Goal: Transaction & Acquisition: Subscribe to service/newsletter

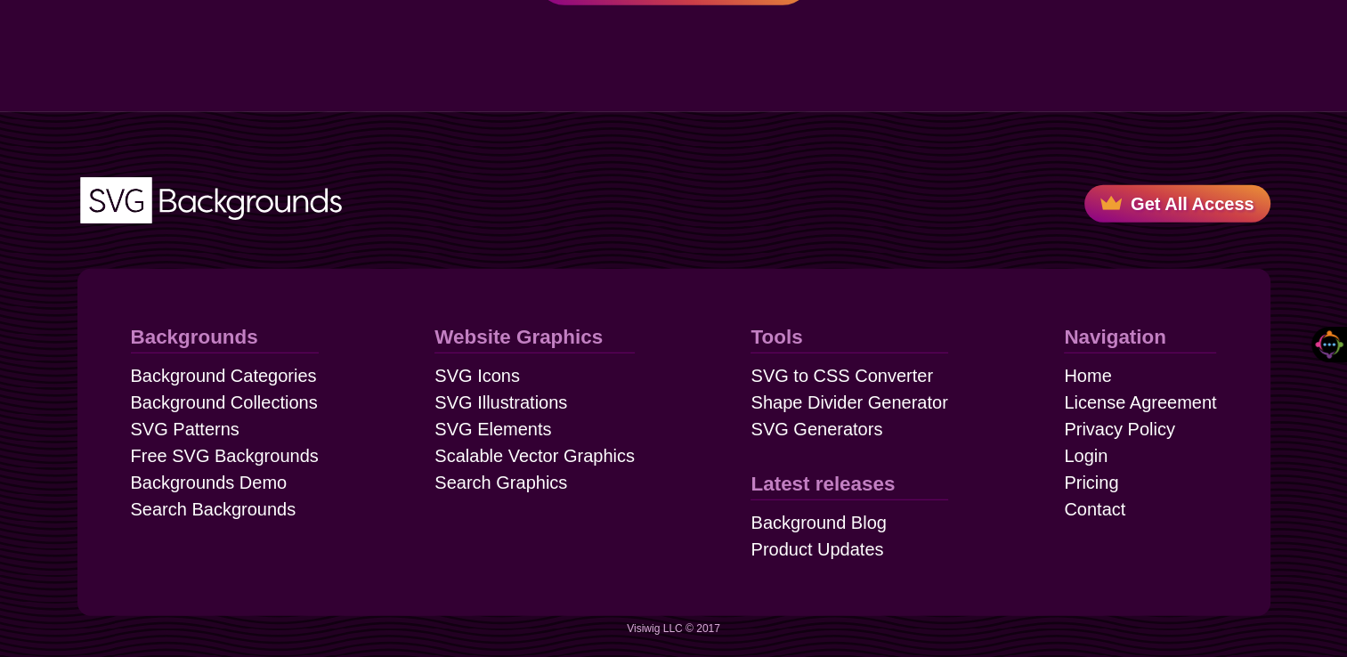
scroll to position [5005, 0]
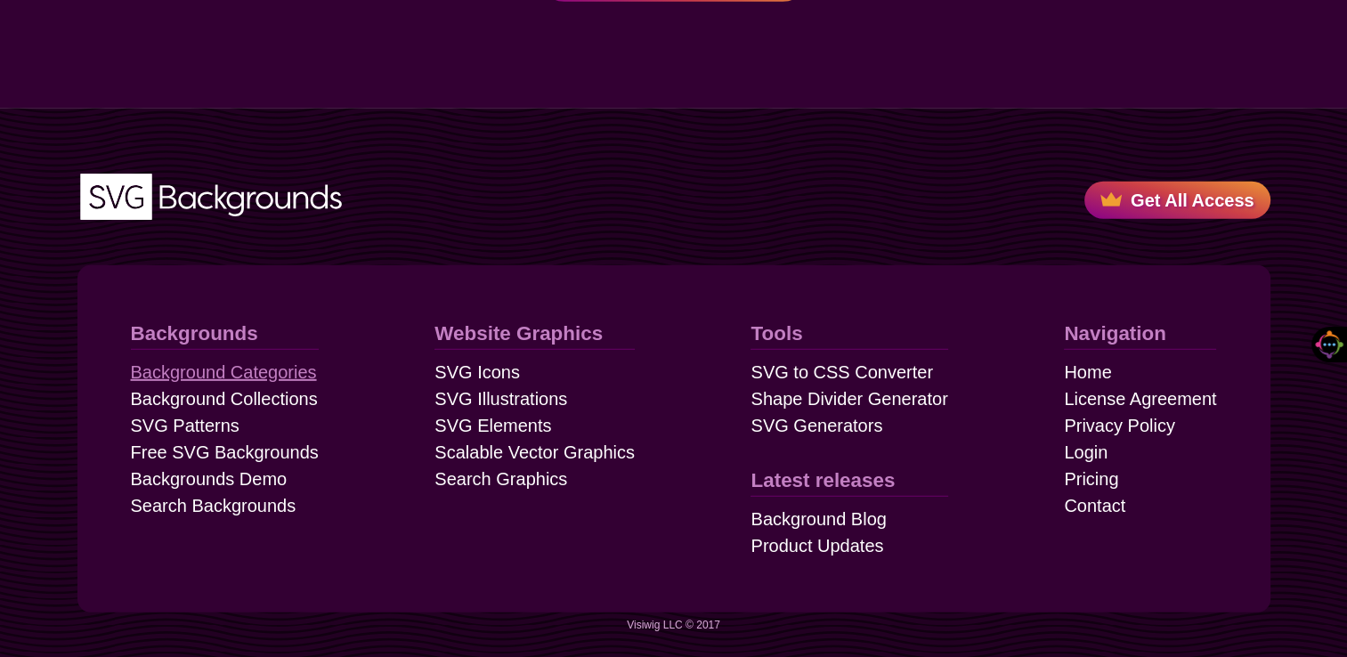
click at [208, 375] on link "Background Categories" at bounding box center [224, 372] width 186 height 27
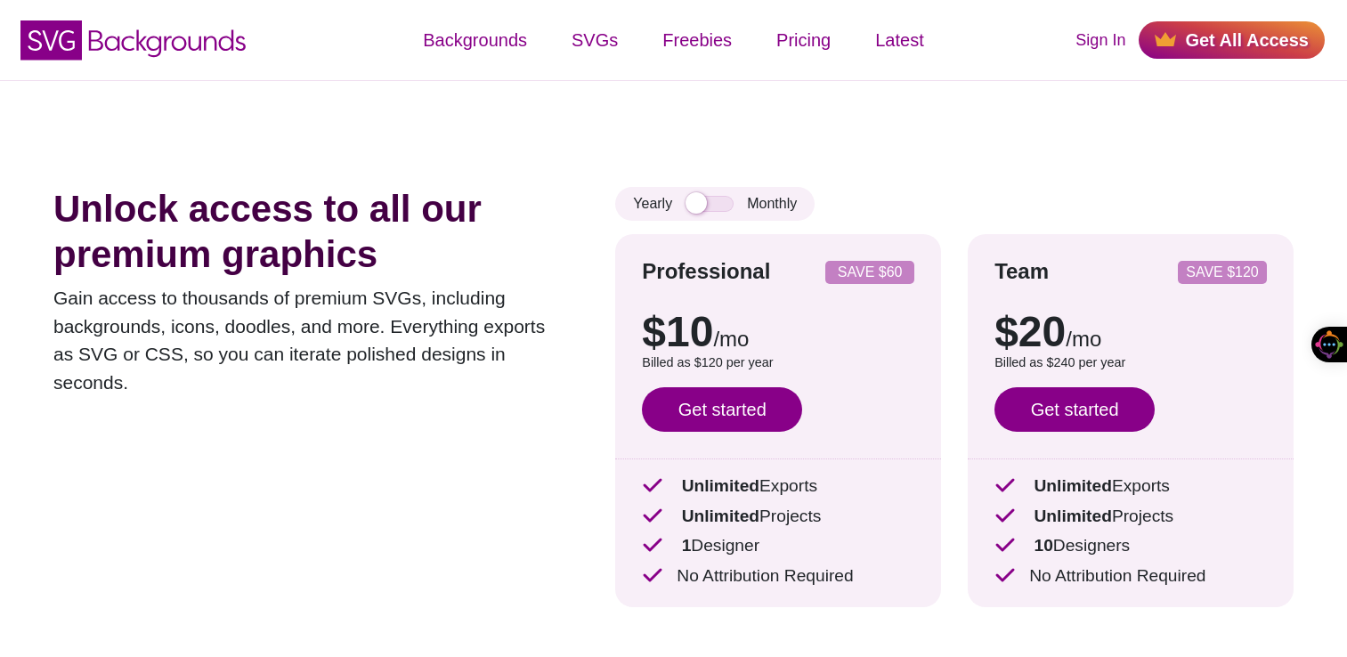
scroll to position [5005, 0]
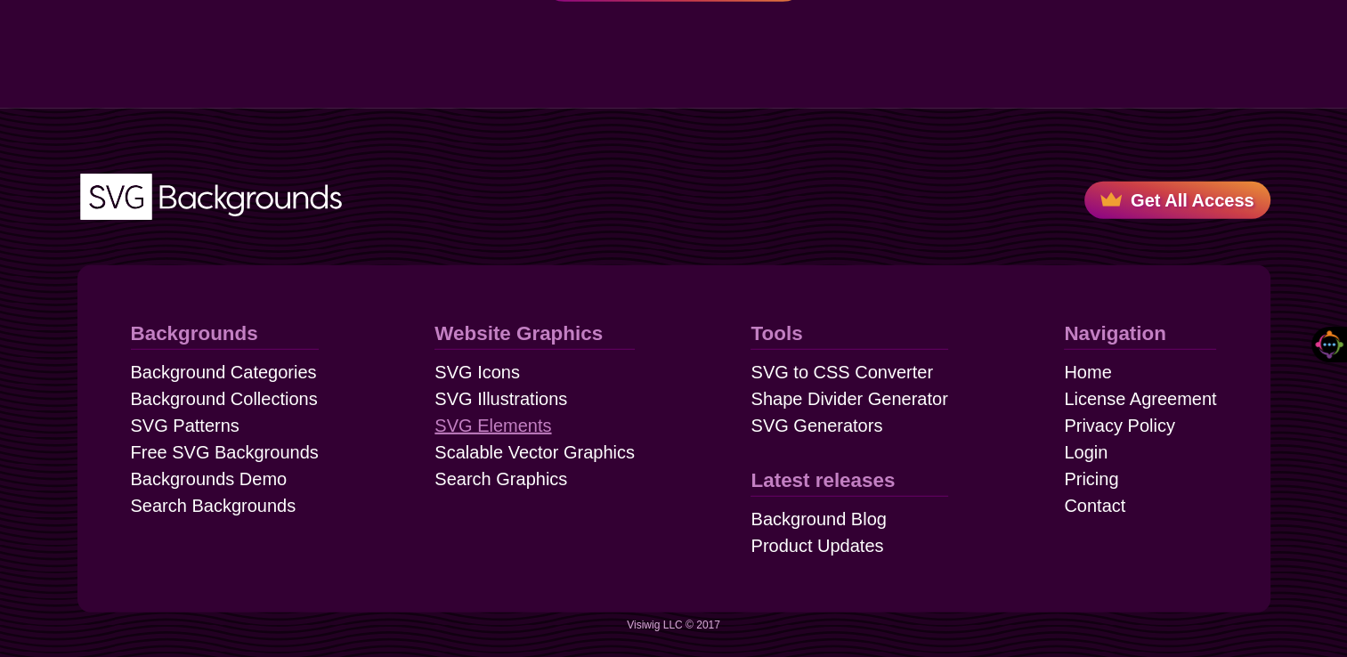
click at [488, 423] on link "SVG Elements" at bounding box center [492, 425] width 117 height 27
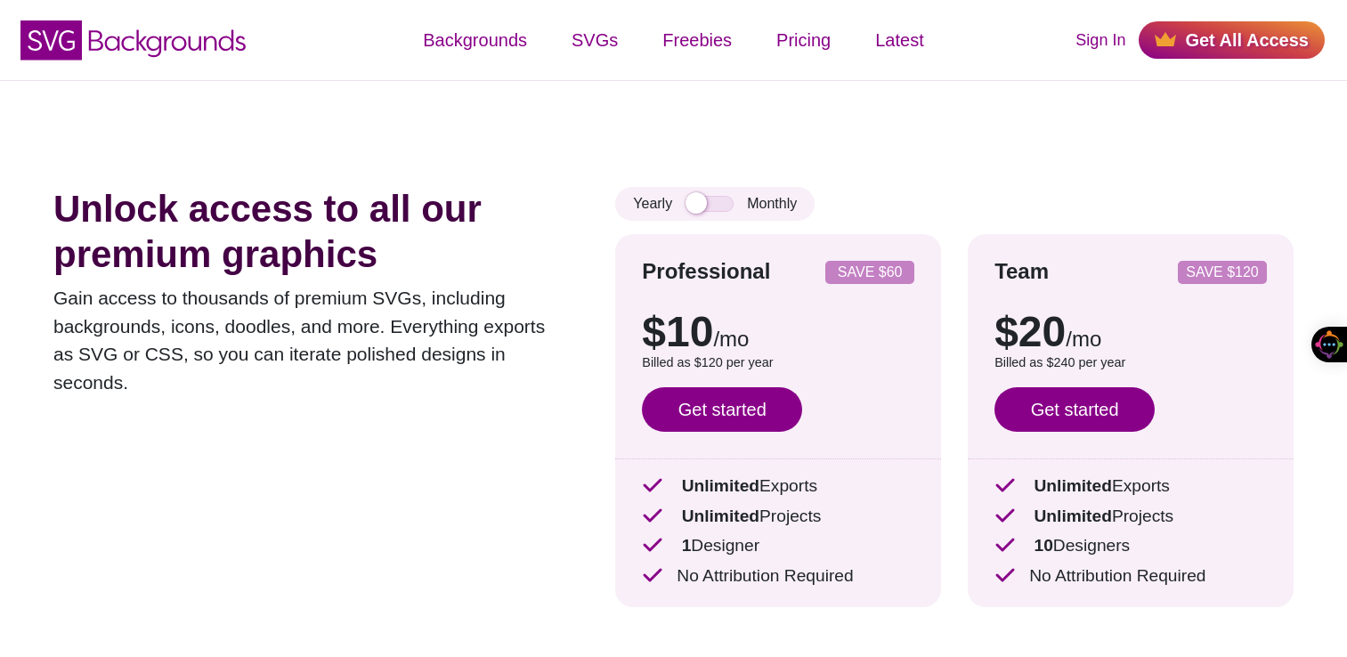
scroll to position [5005, 0]
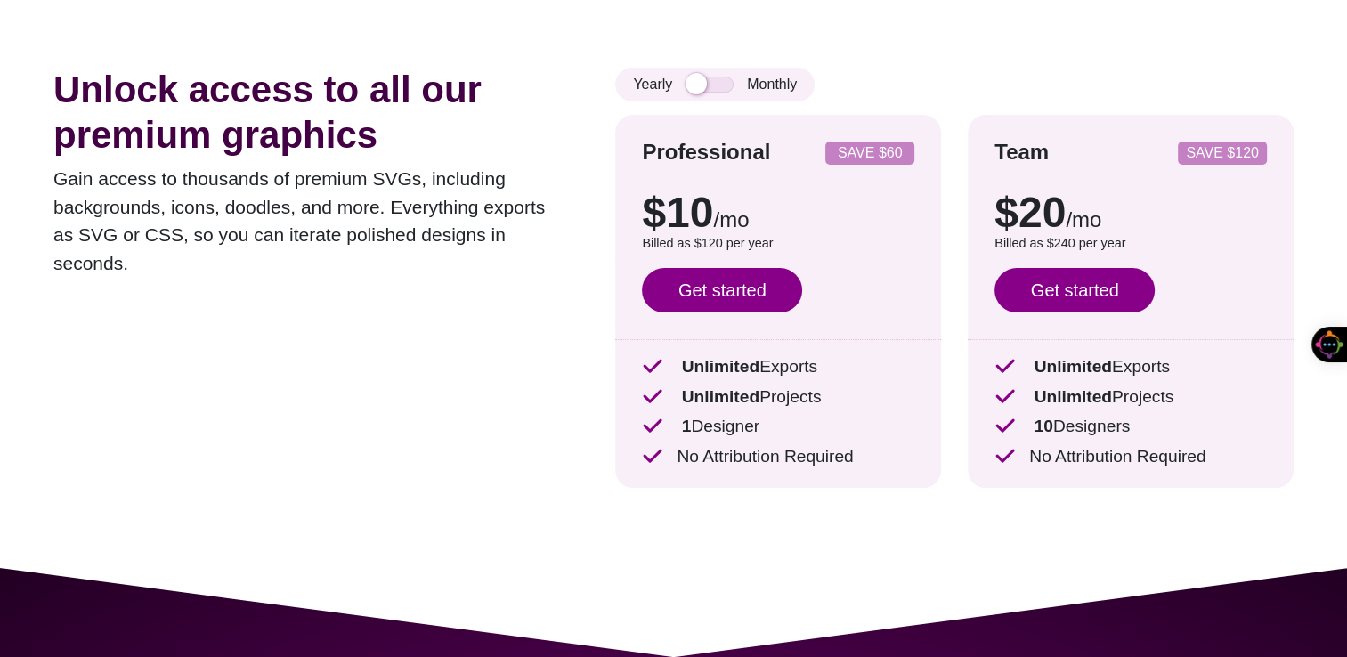
scroll to position [148, 0]
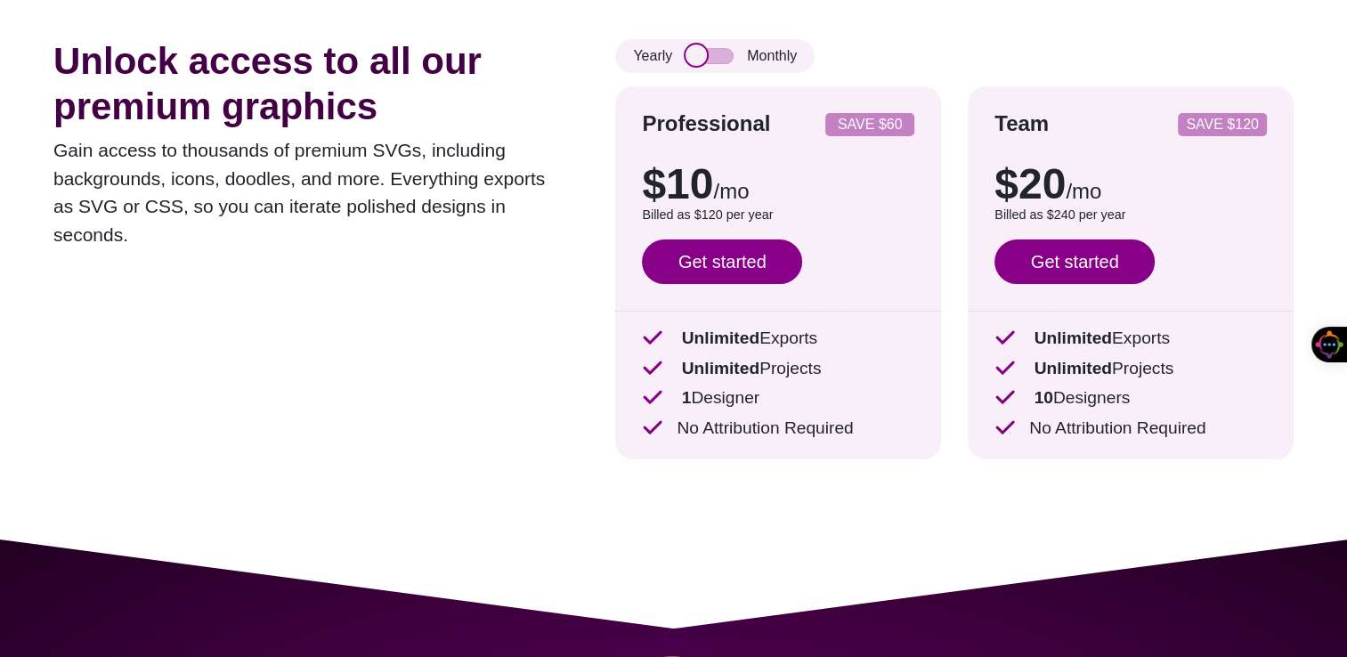
click at [724, 61] on input "checkbox" at bounding box center [709, 56] width 48 height 16
checkbox input "true"
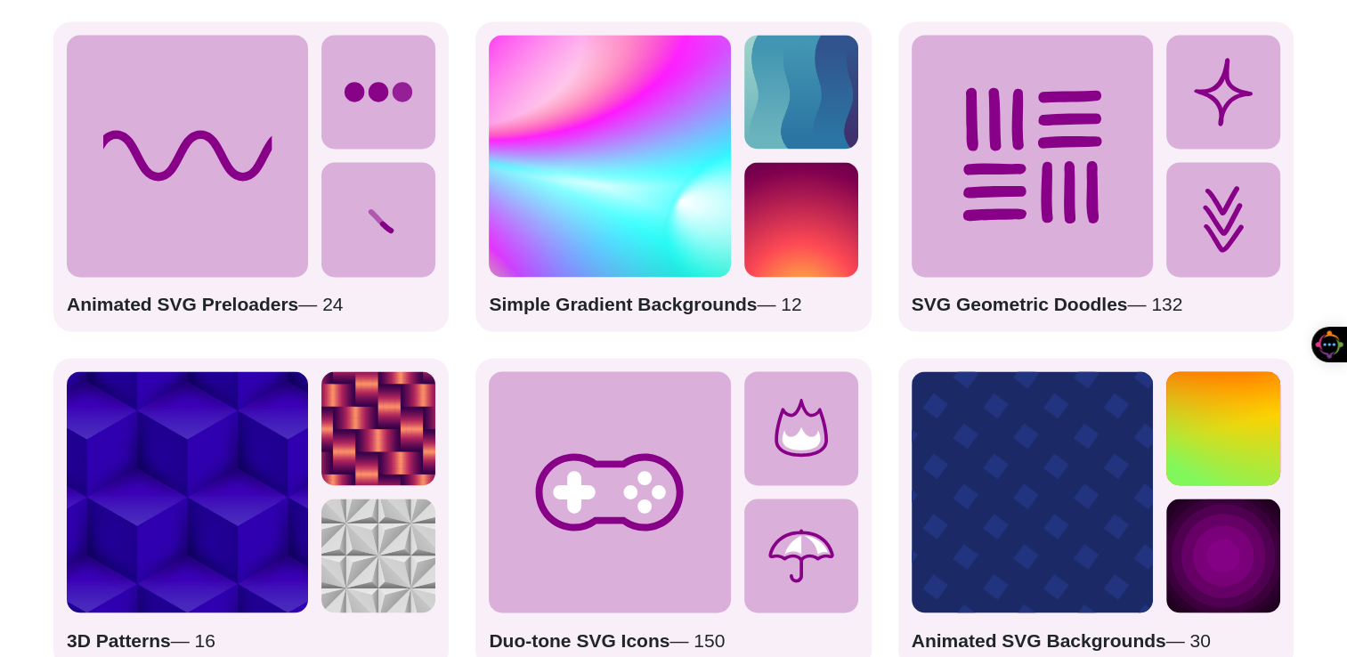
scroll to position [2848, 0]
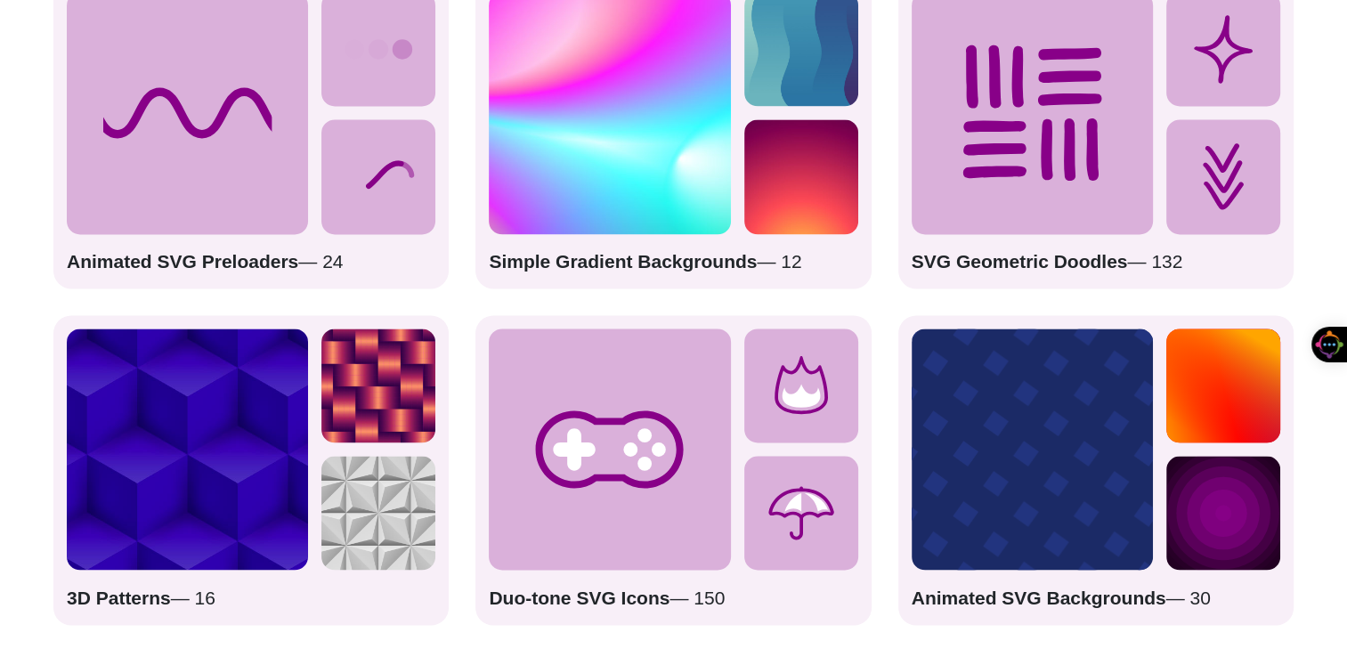
click at [1092, 143] on icon at bounding box center [1031, 112] width 139 height 135
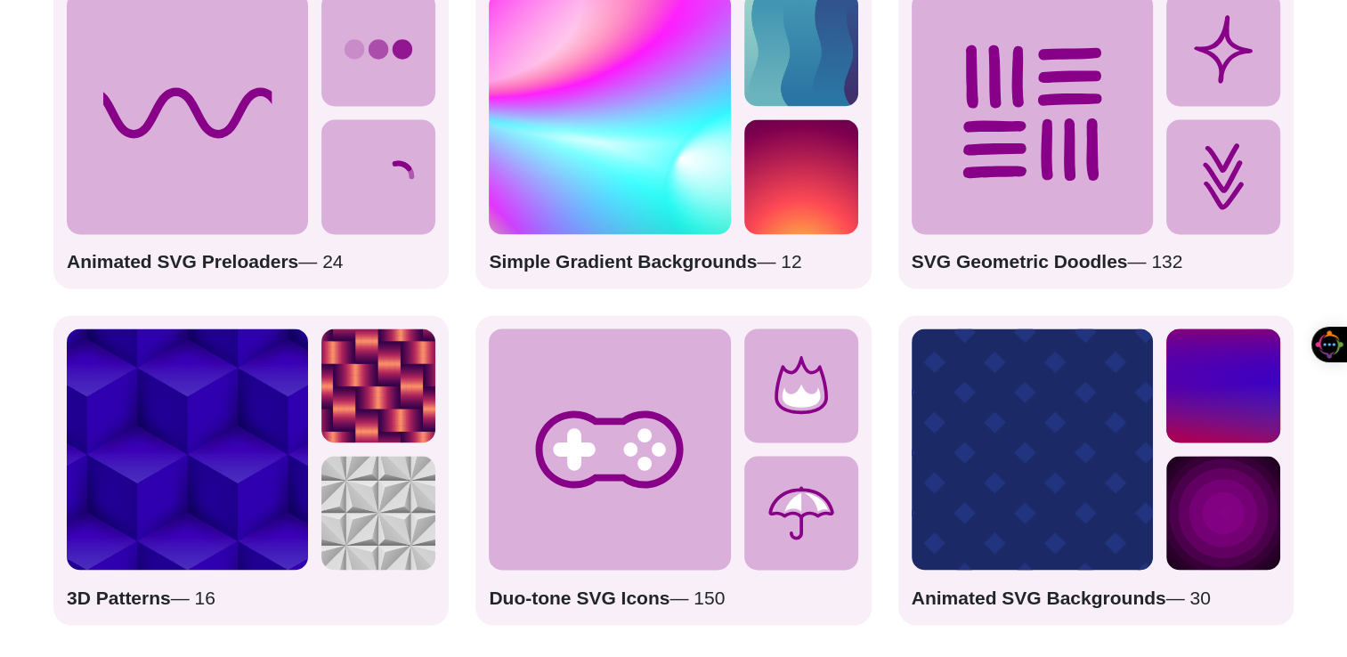
click at [1027, 265] on strong "SVG Geometric Doodles" at bounding box center [1019, 261] width 216 height 20
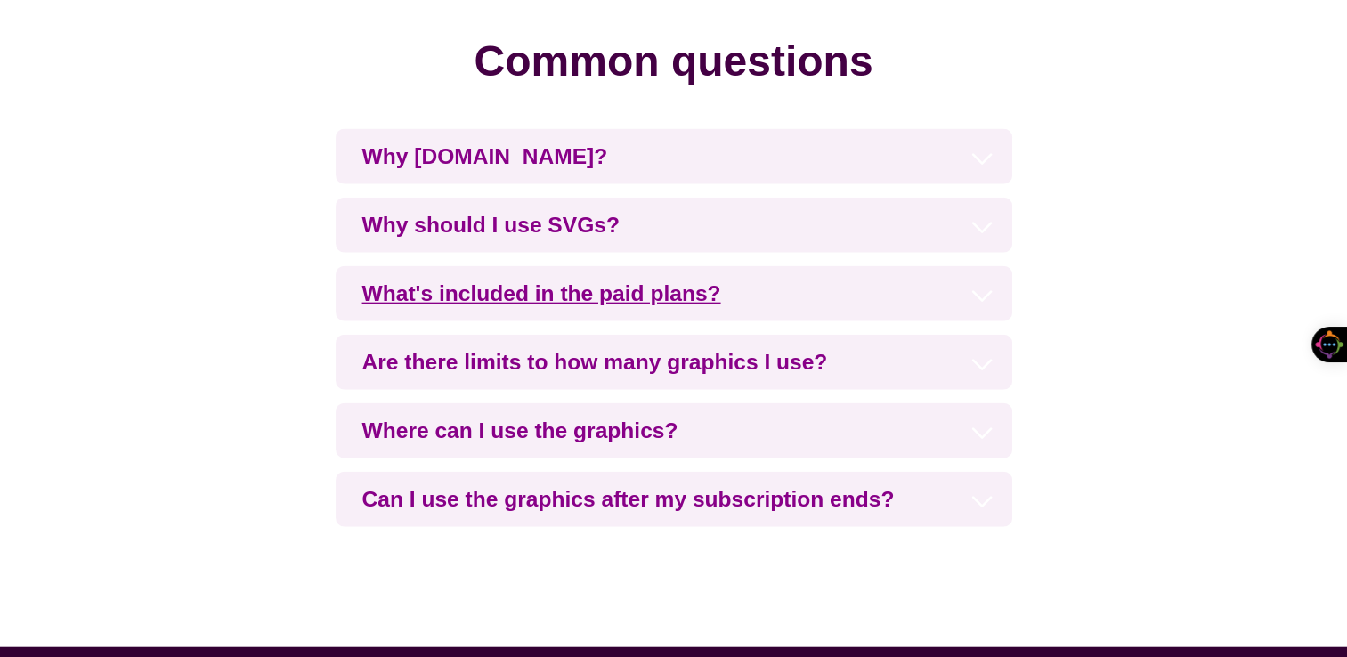
scroll to position [4064, 0]
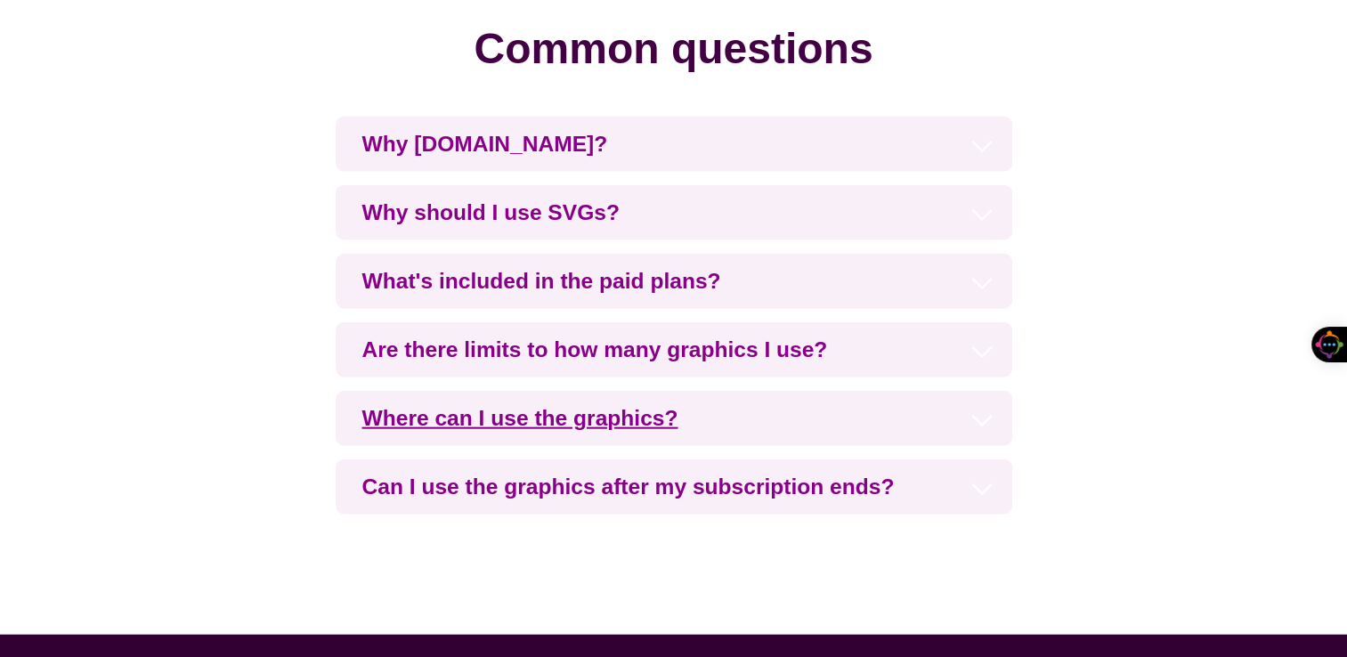
click at [547, 425] on h3 "Where can I use the graphics?" at bounding box center [674, 418] width 676 height 55
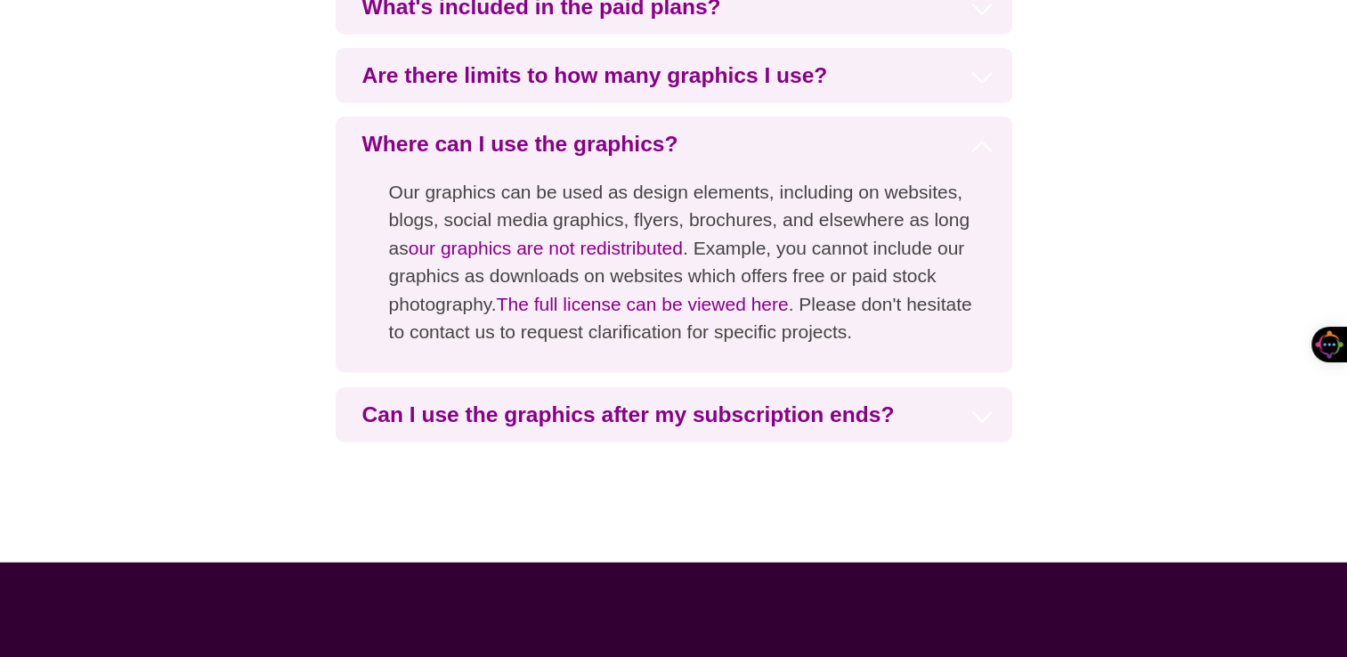
scroll to position [4361, 0]
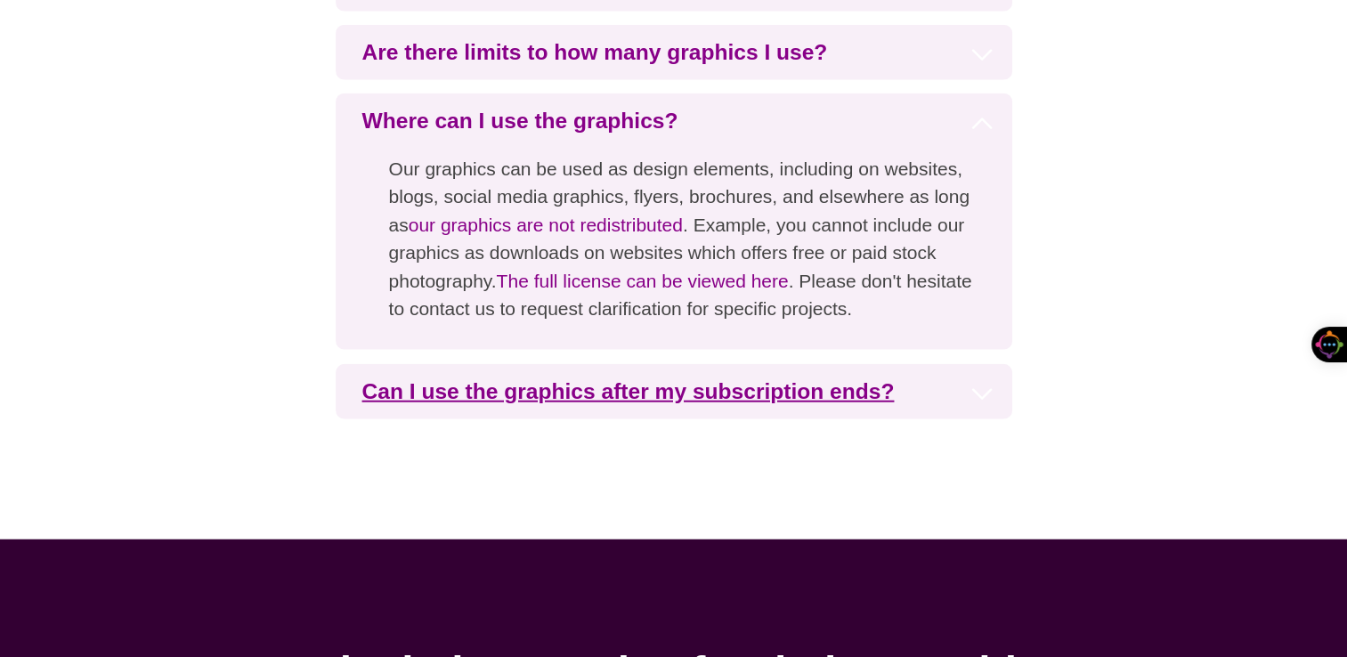
click at [659, 400] on h3 "Can I use the graphics after my subscription ends?" at bounding box center [674, 391] width 676 height 55
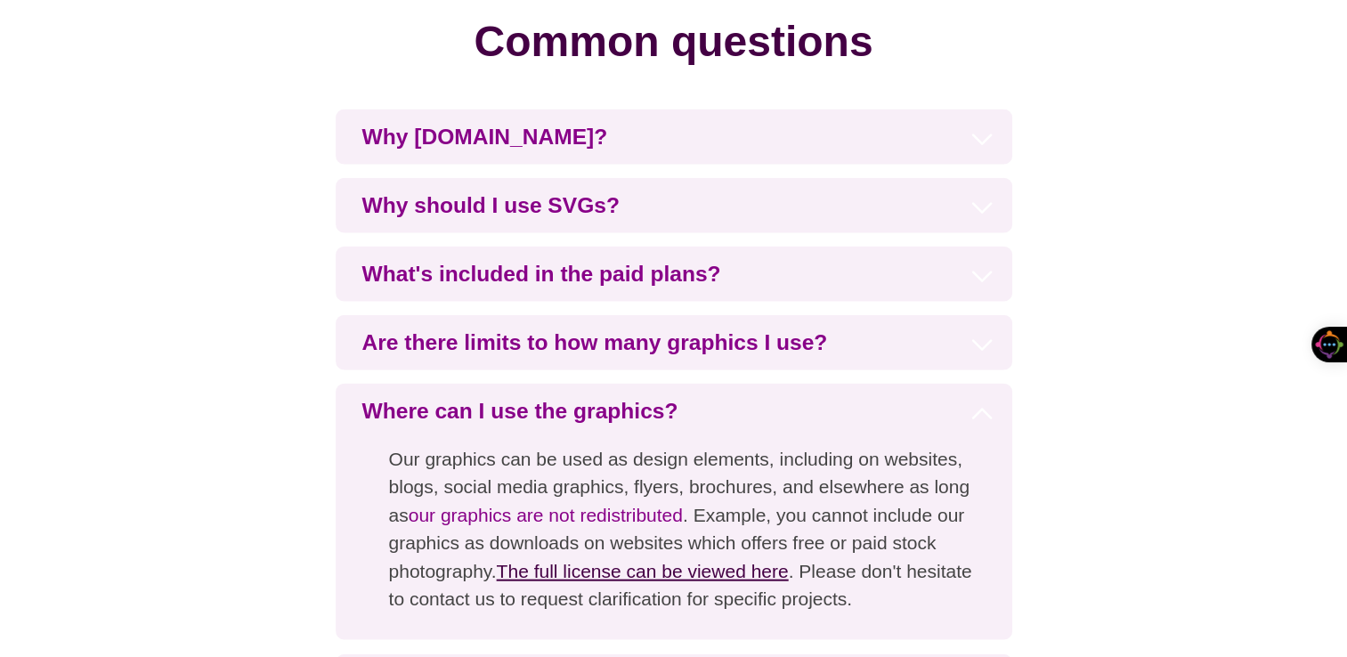
scroll to position [4034, 0]
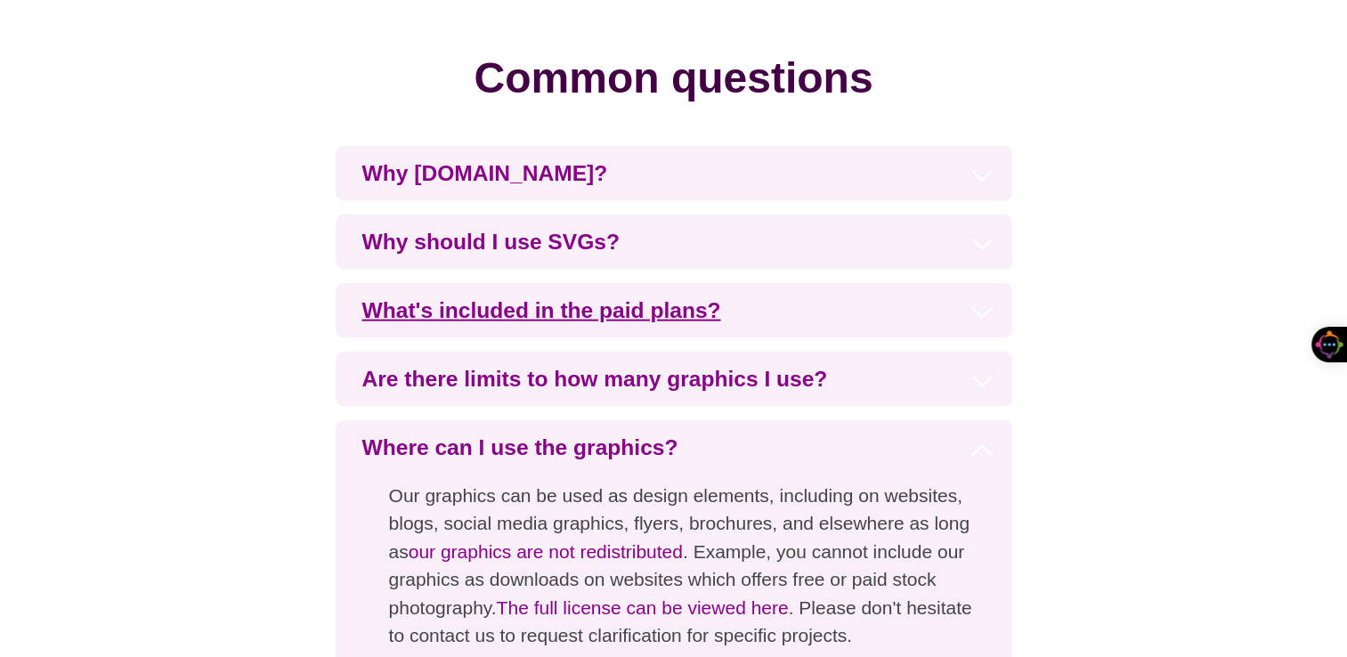
click at [542, 316] on h3 "What's included in the paid plans?" at bounding box center [674, 310] width 676 height 55
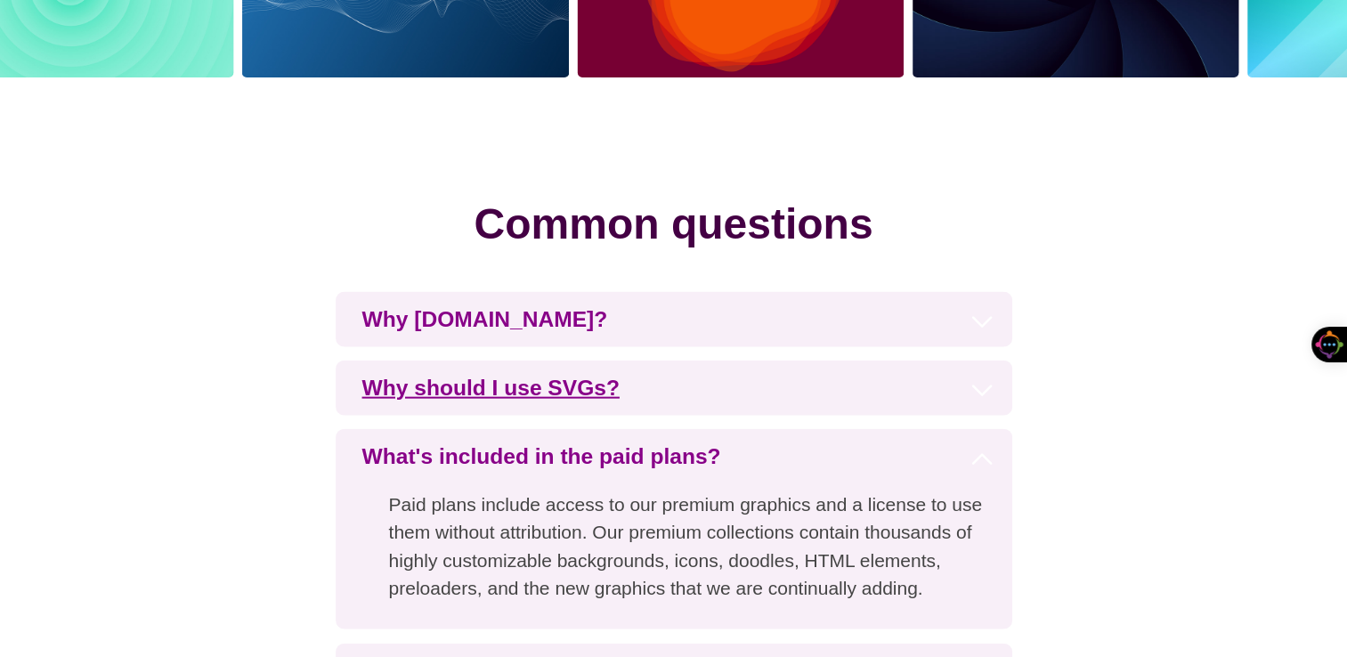
scroll to position [3886, 0]
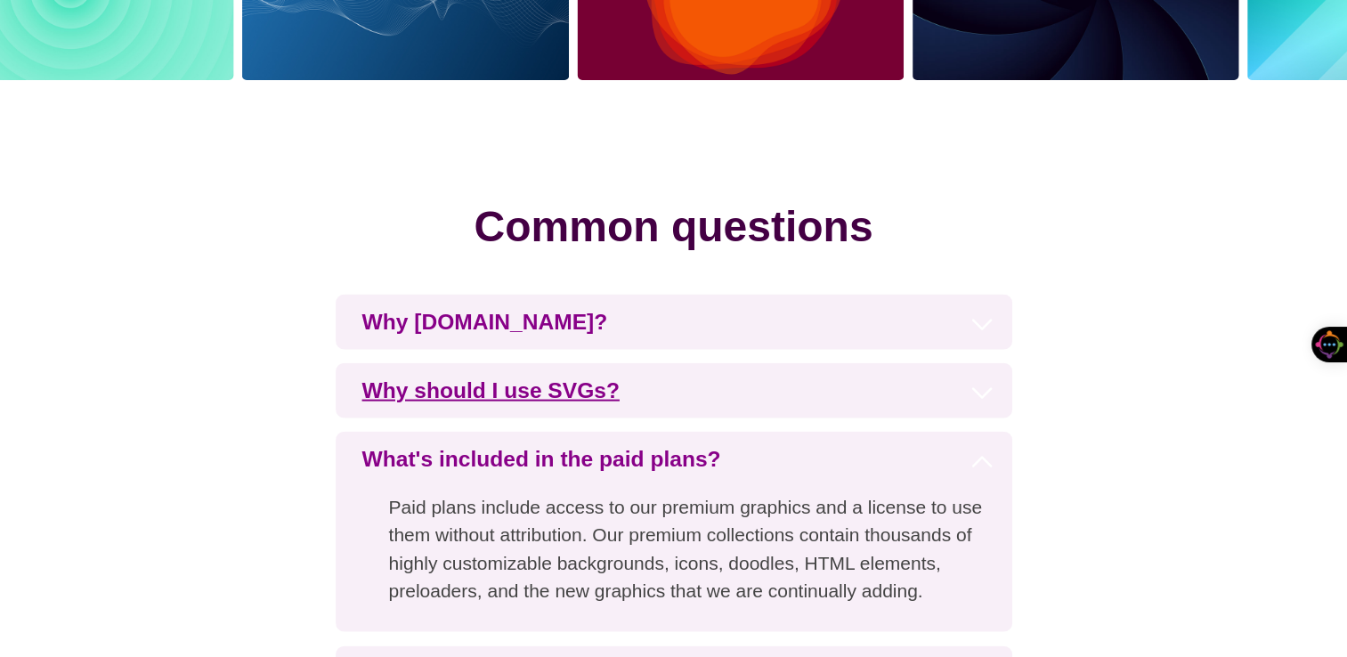
click at [527, 392] on h3 "Why should I use SVGs?" at bounding box center [674, 390] width 676 height 55
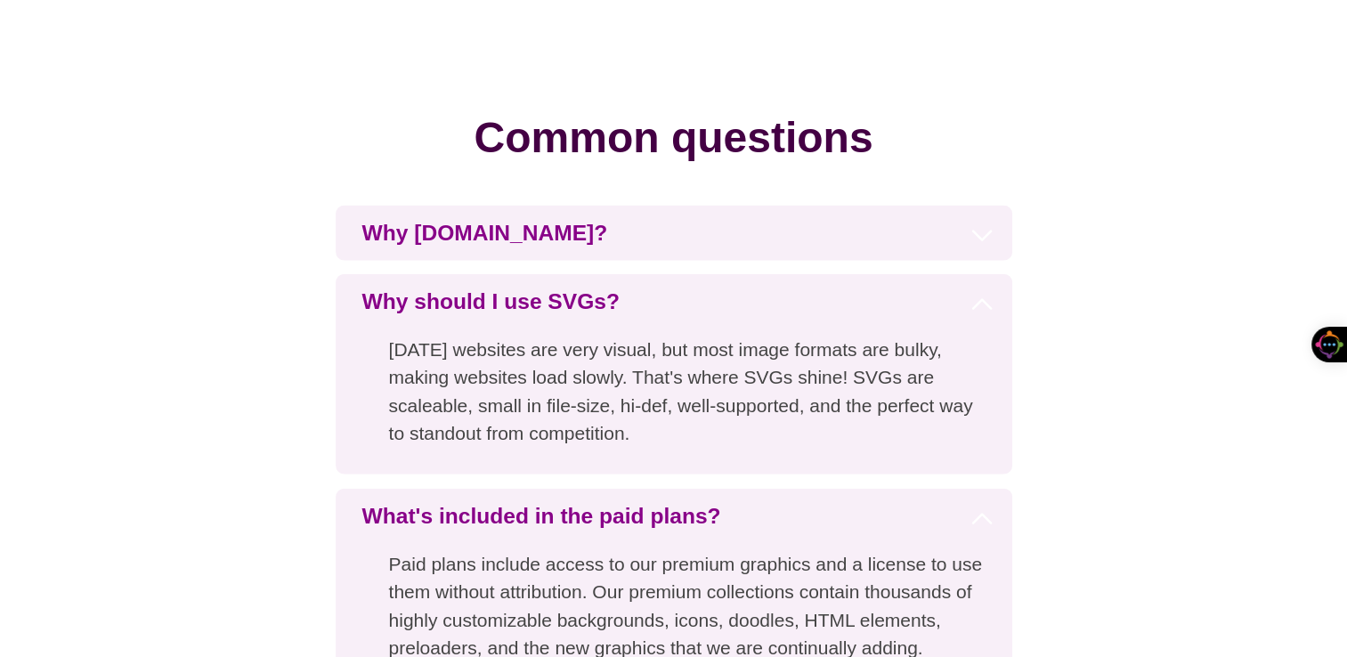
scroll to position [3916, 0]
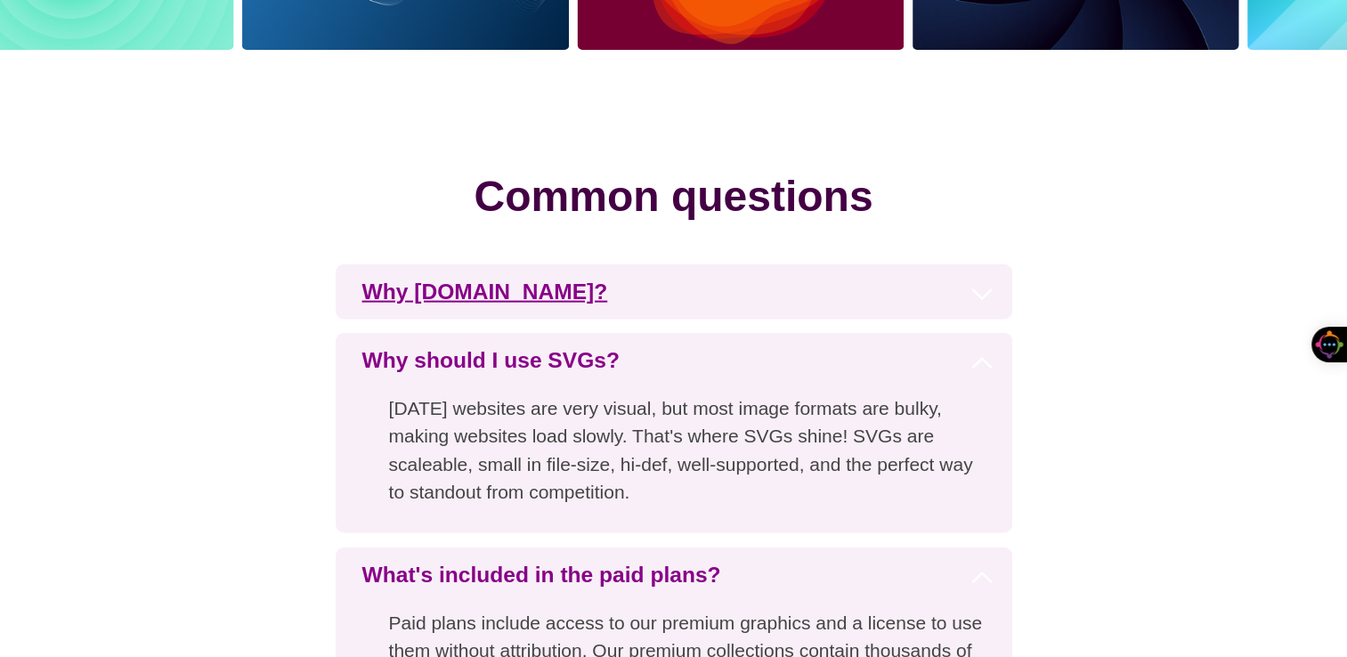
click at [589, 295] on h3 "Why [DOMAIN_NAME]?" at bounding box center [674, 291] width 676 height 55
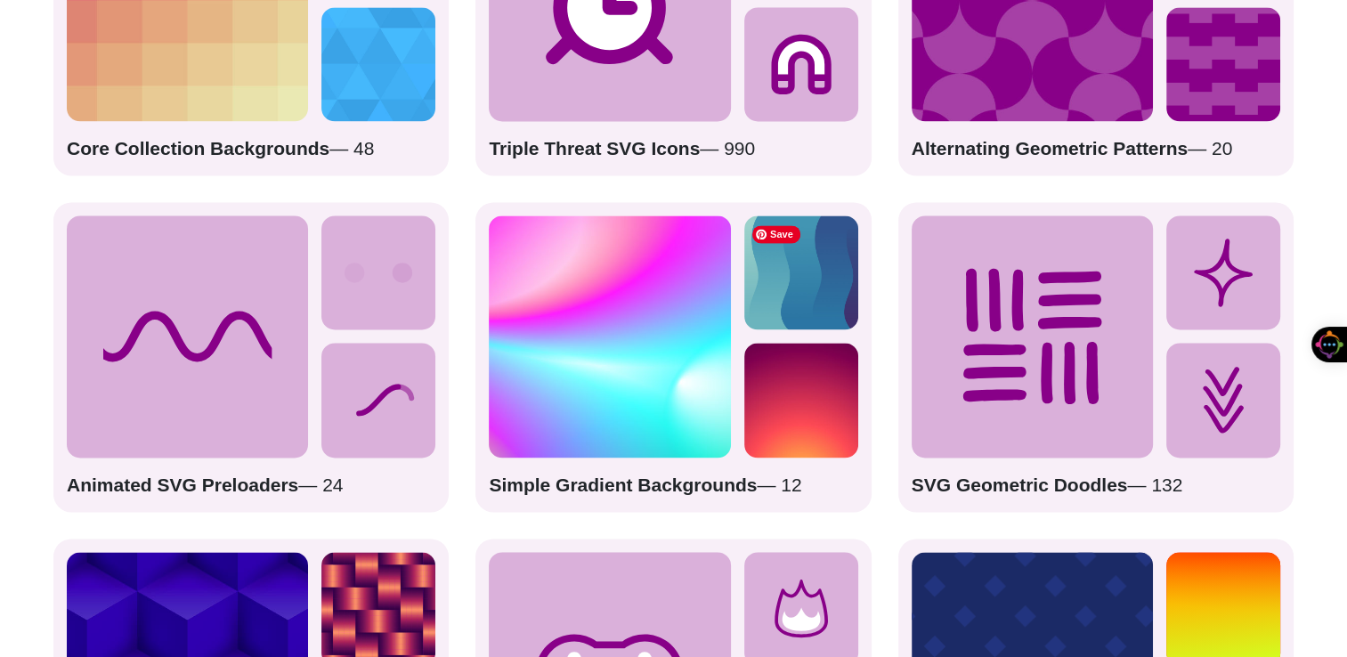
scroll to position [2610, 0]
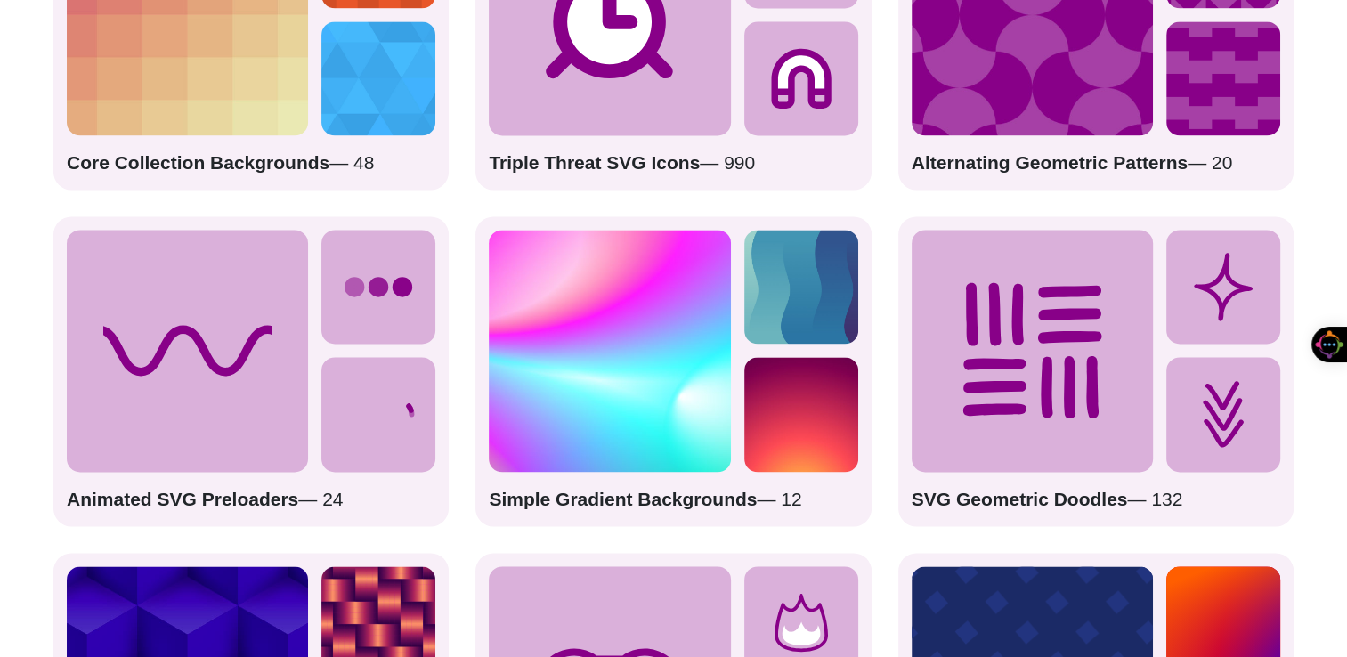
click at [1025, 489] on strong "SVG Geometric Doodles" at bounding box center [1019, 499] width 216 height 20
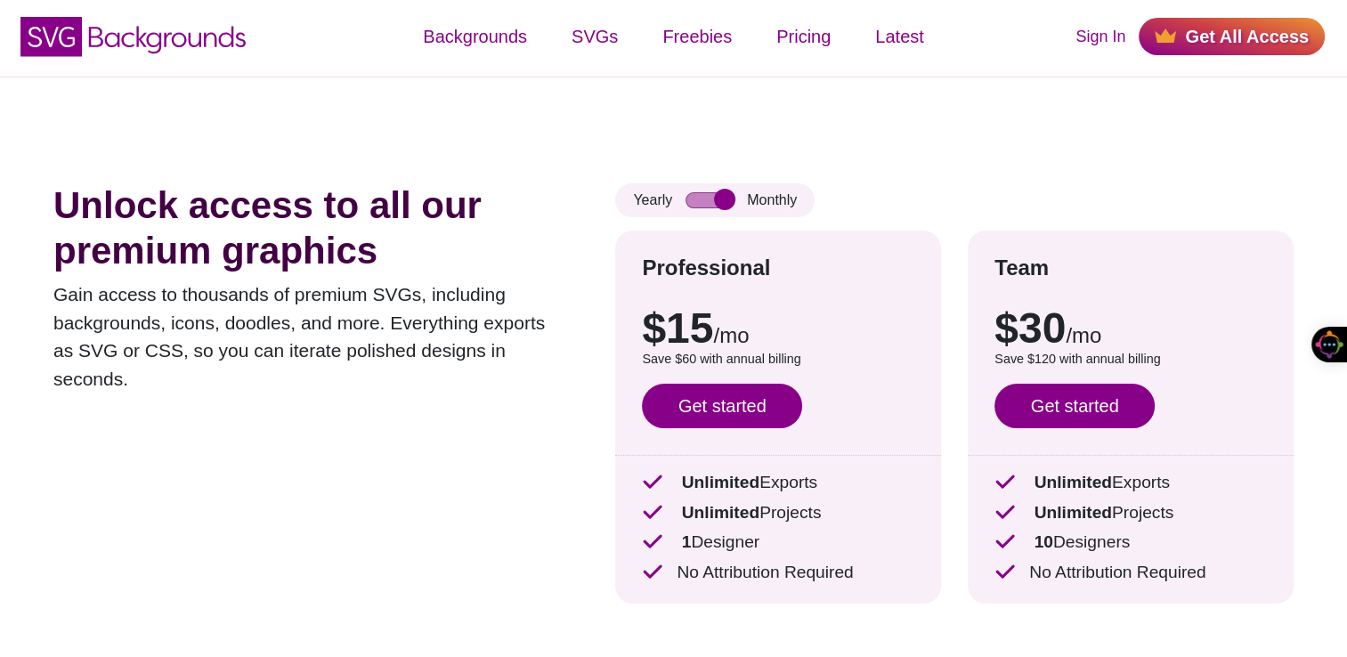
scroll to position [0, 0]
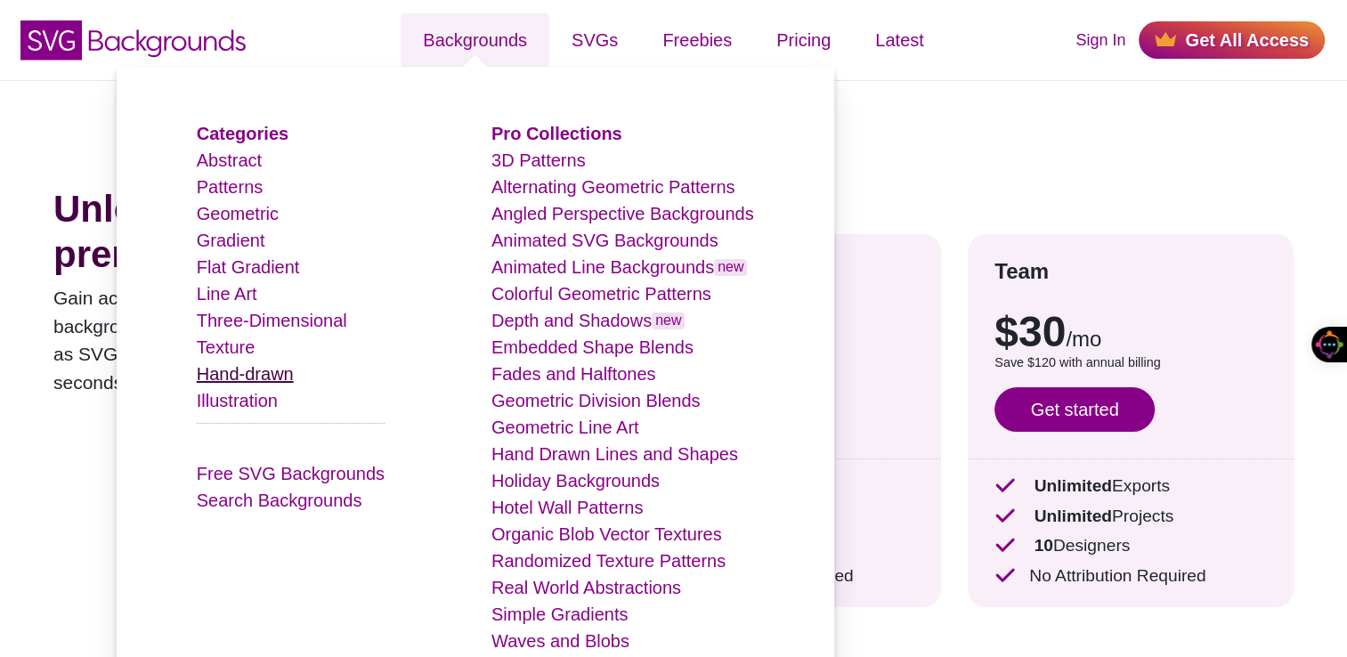
click at [290, 375] on link "Hand-drawn" at bounding box center [245, 374] width 97 height 20
